Goal: Transaction & Acquisition: Purchase product/service

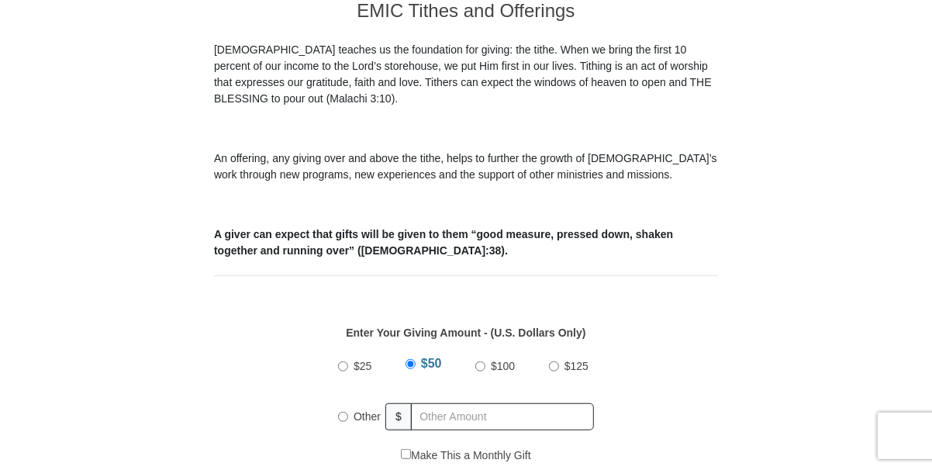
scroll to position [542, 0]
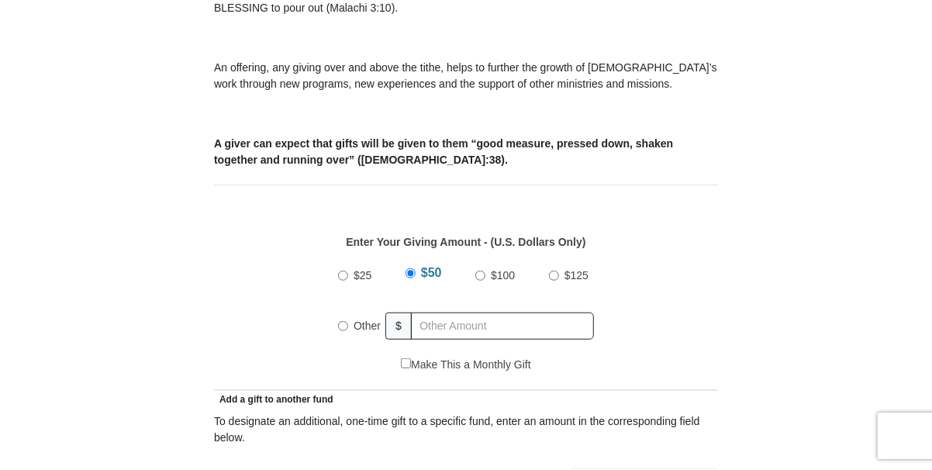
click at [344, 321] on input "Other" at bounding box center [343, 326] width 10 height 10
radio input "true"
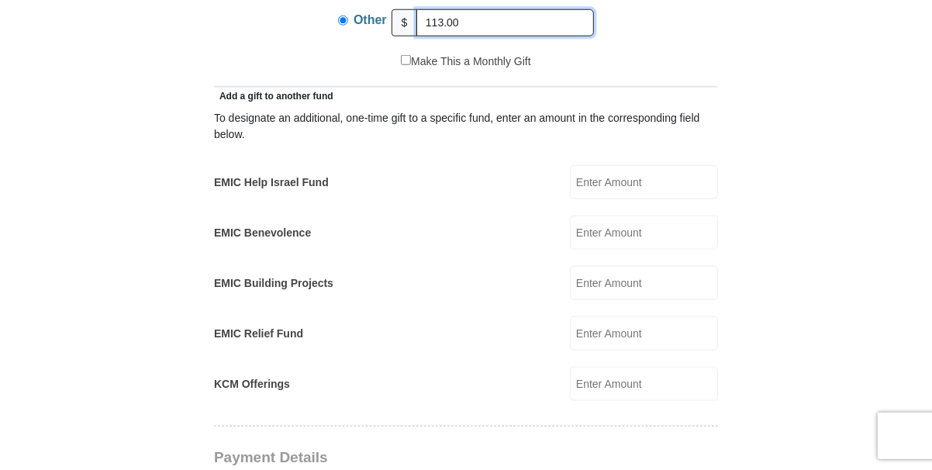
scroll to position [852, 0]
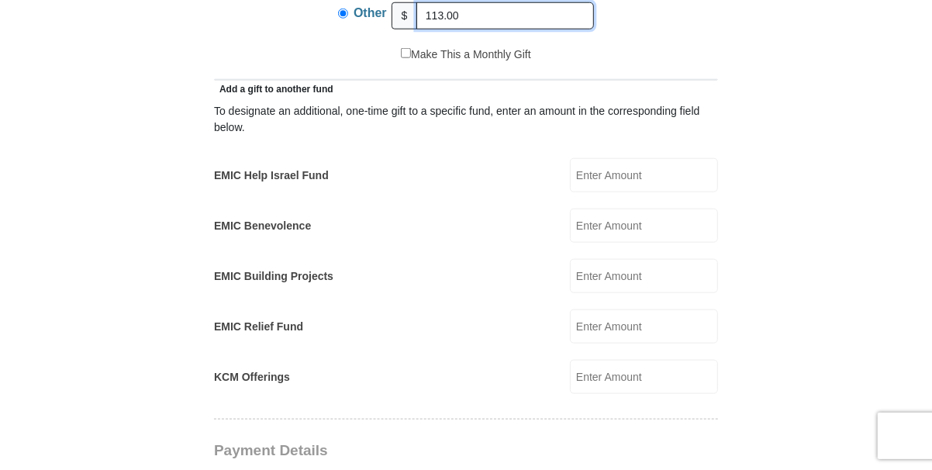
type input "113.00"
click at [623, 159] on input "EMIC Help Israel Fund" at bounding box center [644, 175] width 148 height 34
type input "35.00"
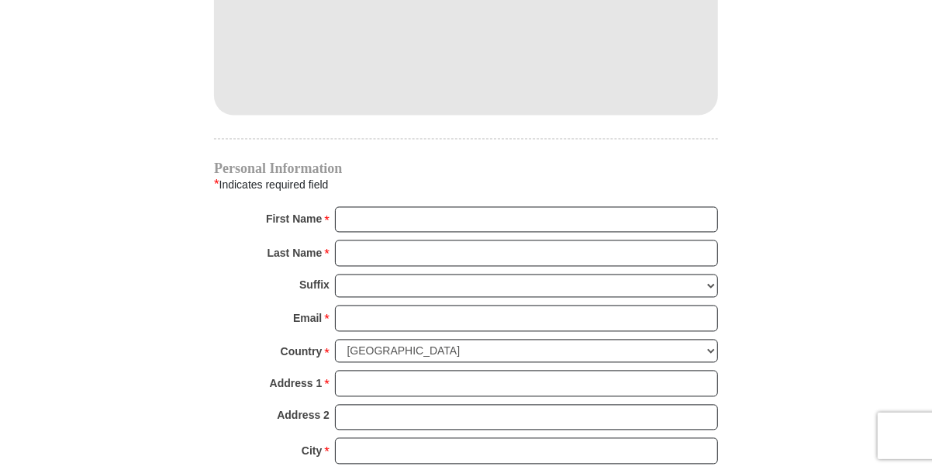
scroll to position [1473, 0]
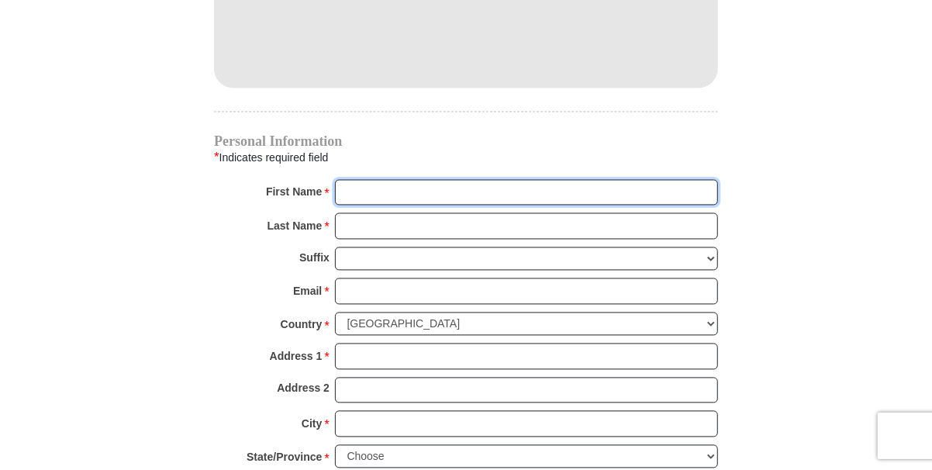
click at [420, 180] on input "First Name *" at bounding box center [526, 193] width 383 height 26
type input "[PERSON_NAME]"
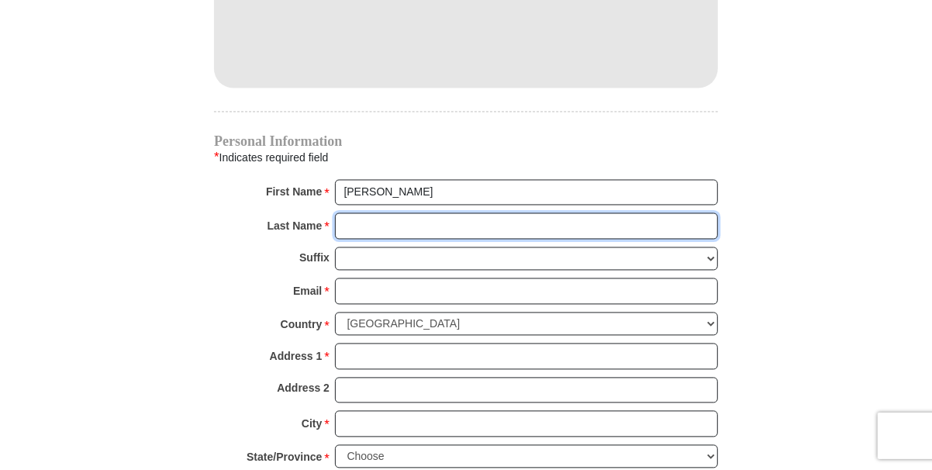
type input "[PERSON_NAME]"
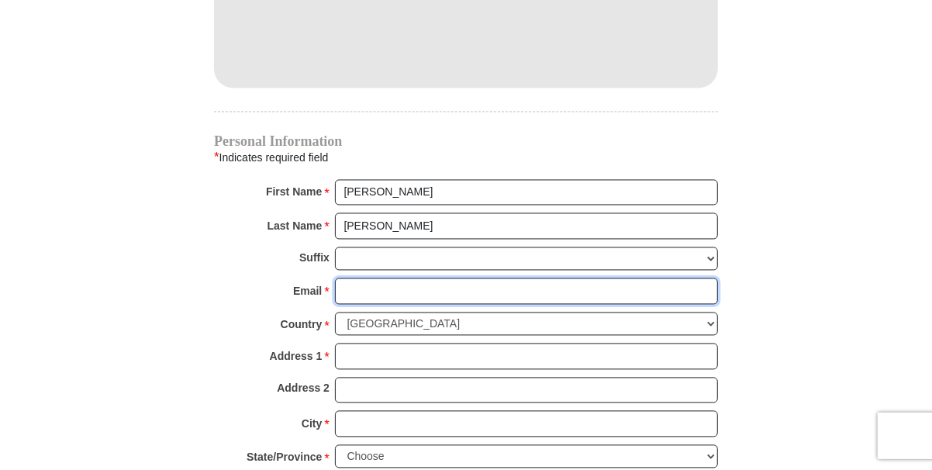
type input "[PERSON_NAME][EMAIL_ADDRESS][DOMAIN_NAME]"
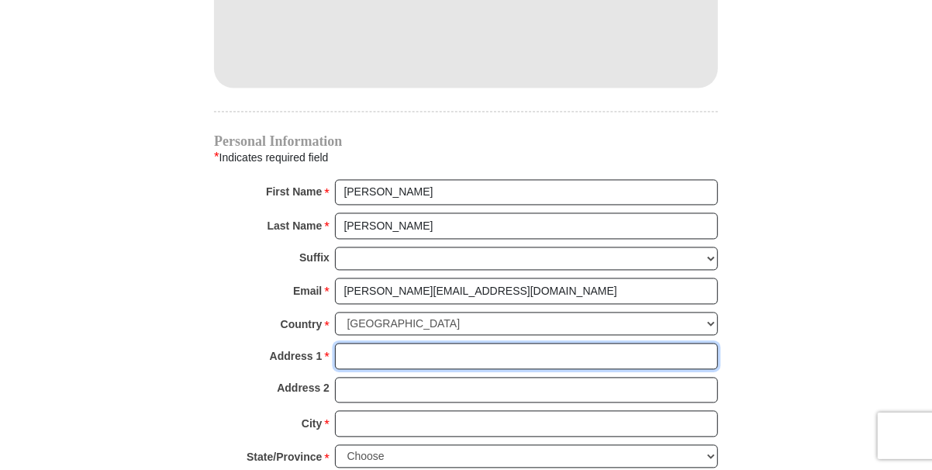
type input "[STREET_ADDRESS][US_STATE]"
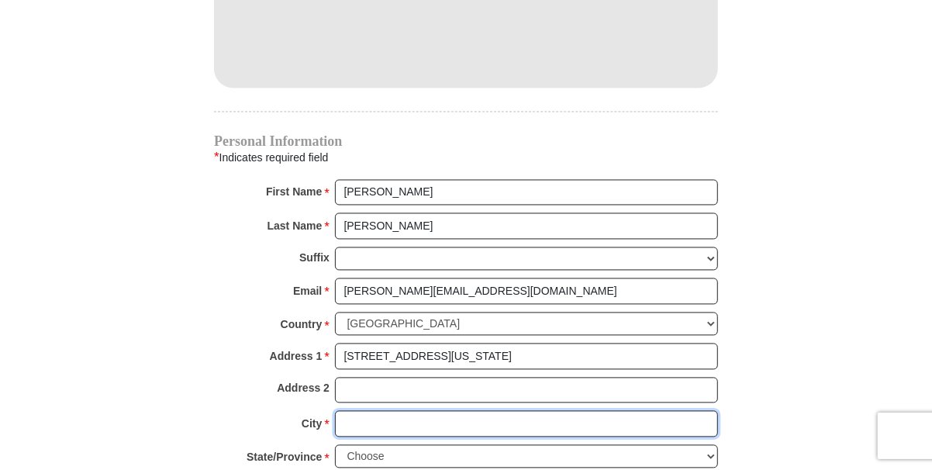
type input "Van"
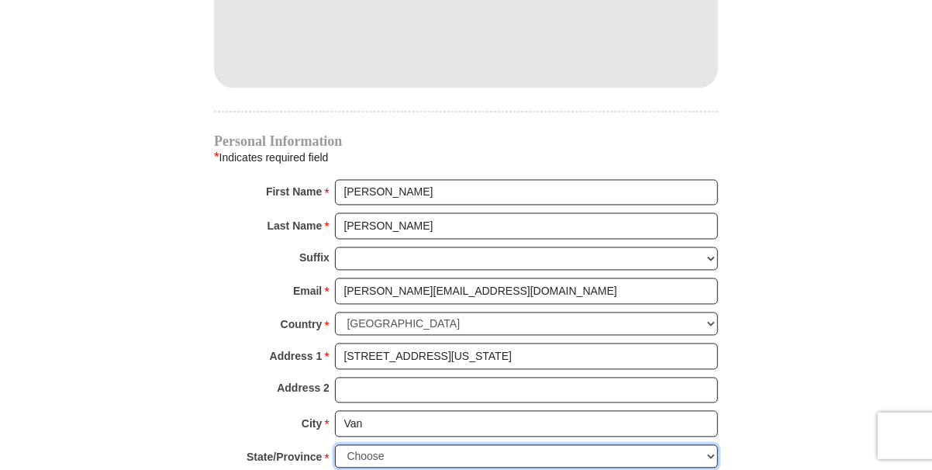
select select "[GEOGRAPHIC_DATA]"
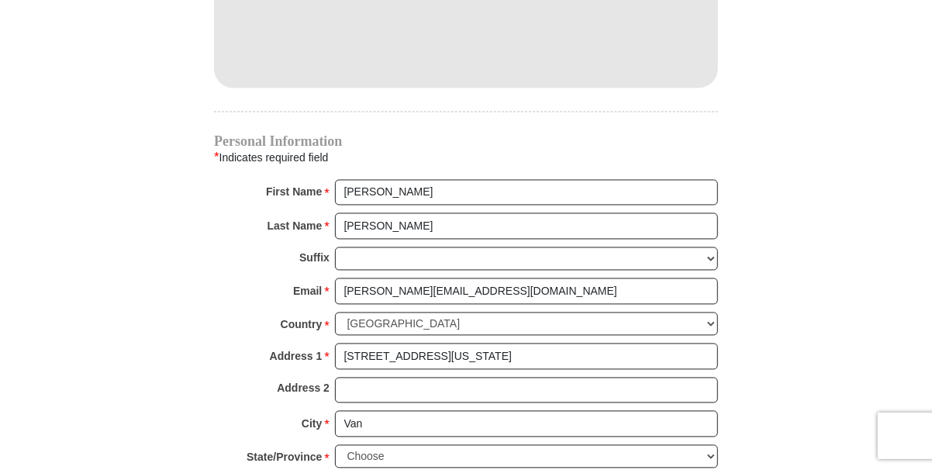
type input "75790"
type input "[PHONE_NUMBER]"
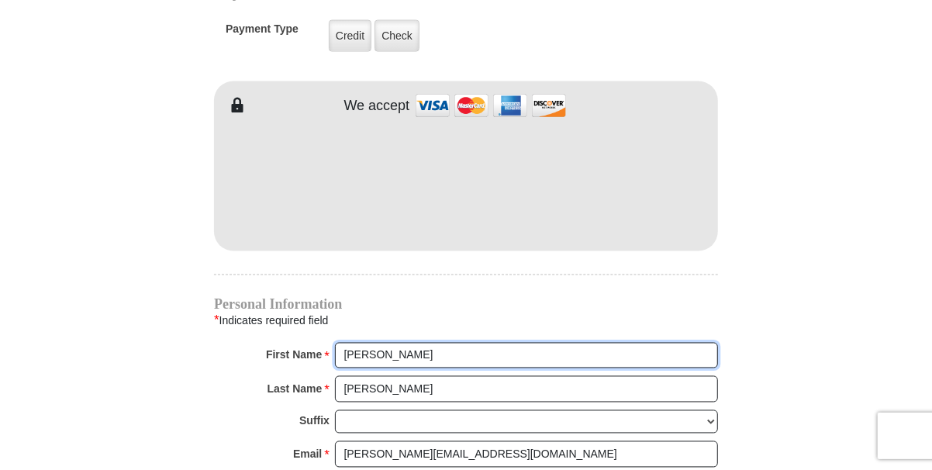
scroll to position [1240, 0]
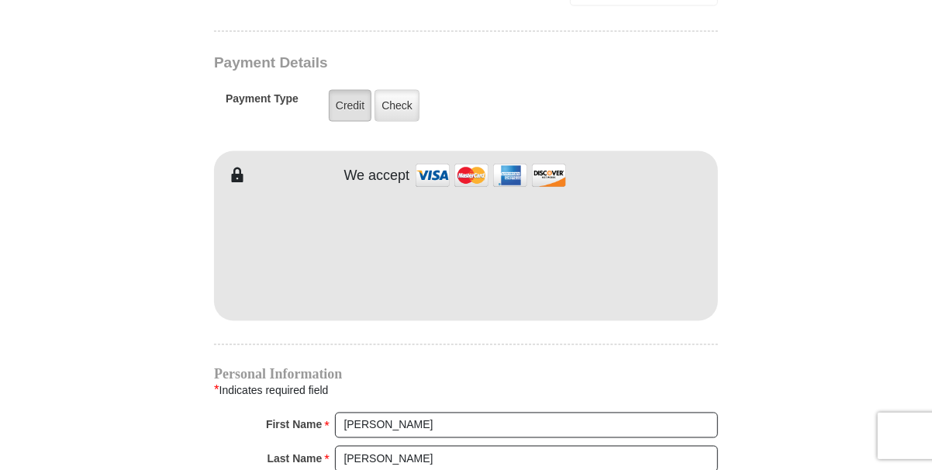
click at [344, 90] on label "Credit" at bounding box center [350, 106] width 43 height 32
click at [0, 0] on input "Credit" at bounding box center [0, 0] width 0 height 0
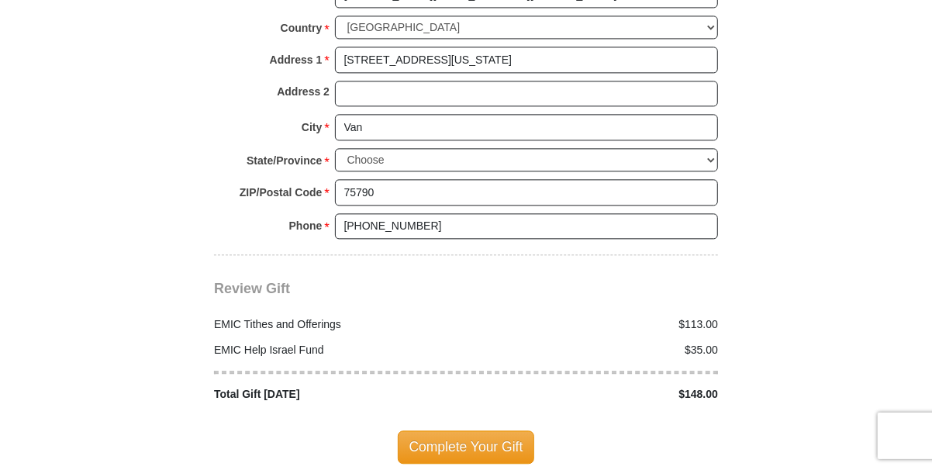
scroll to position [1861, 0]
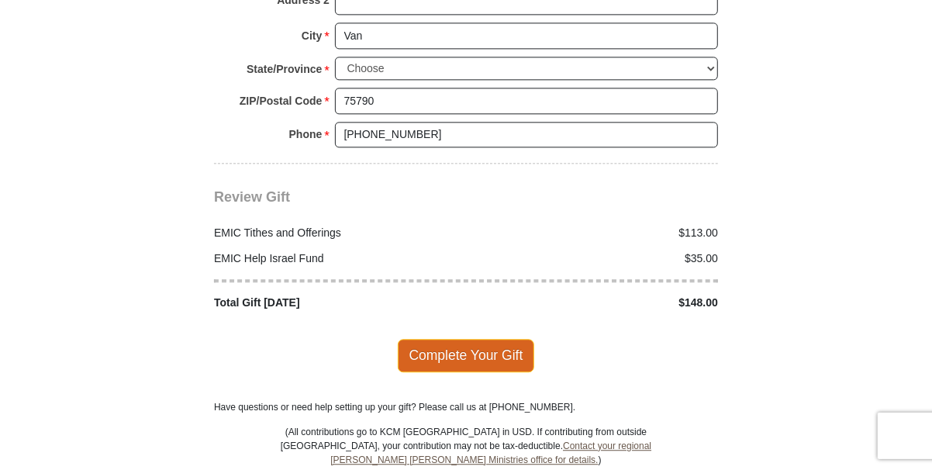
drag, startPoint x: 472, startPoint y: 338, endPoint x: 509, endPoint y: 318, distance: 42.3
click at [475, 339] on span "Complete Your Gift" at bounding box center [466, 355] width 137 height 33
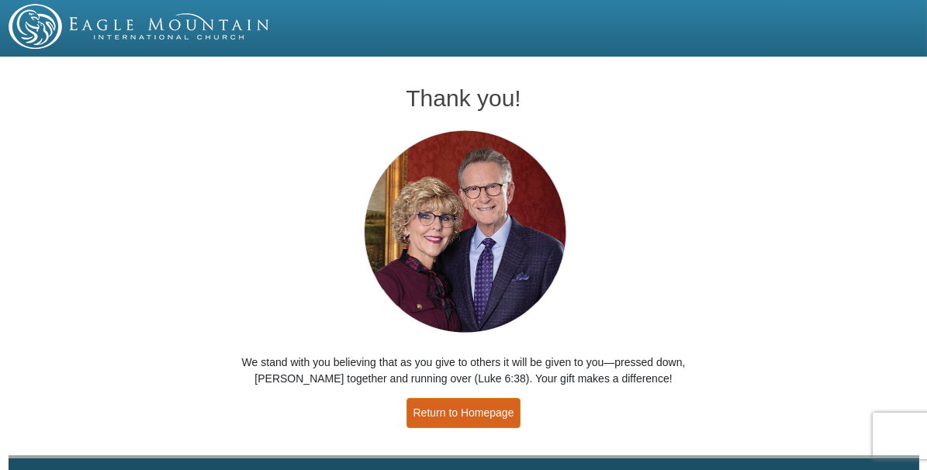
click at [457, 410] on link "Return to Homepage" at bounding box center [463, 413] width 115 height 30
click at [442, 419] on link "Return to Homepage" at bounding box center [463, 413] width 115 height 30
